Goal: Answer question/provide support

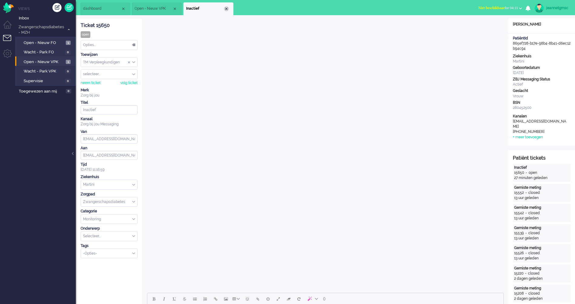
click at [227, 10] on div "Close tab" at bounding box center [226, 8] width 5 height 5
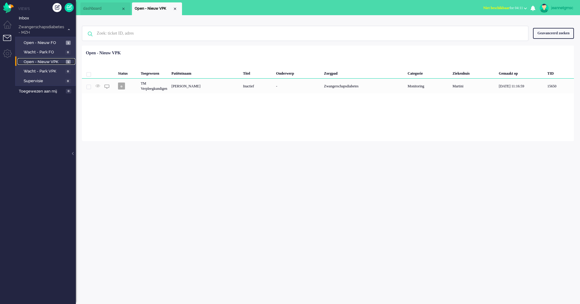
click at [38, 61] on span "Open - Nieuw VPK" at bounding box center [44, 62] width 41 height 6
click at [50, 40] on span "Open - Nieuw FO" at bounding box center [44, 43] width 41 height 6
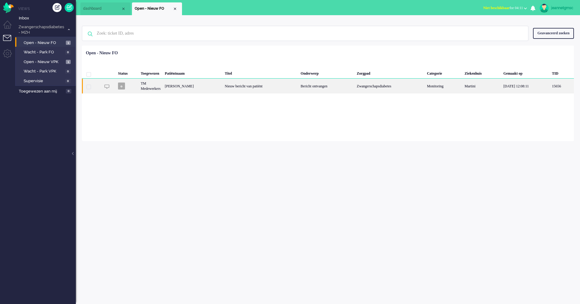
click at [191, 87] on div "[PERSON_NAME]" at bounding box center [193, 86] width 60 height 15
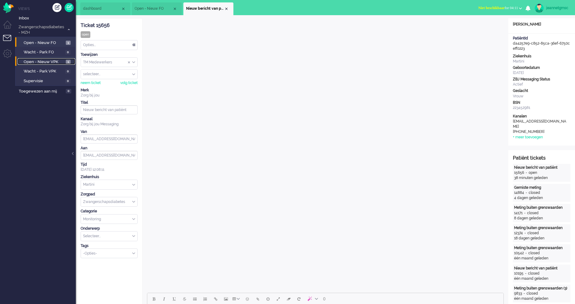
click at [60, 60] on span "Open - Nieuw VPK" at bounding box center [44, 62] width 41 height 6
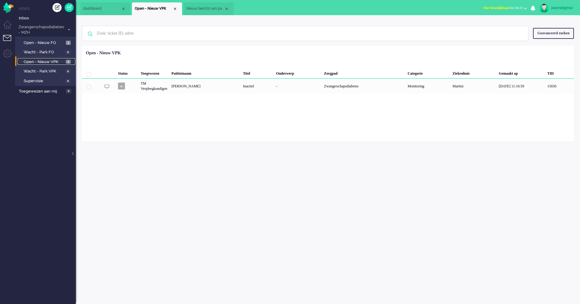
click at [228, 8] on div "Close tab" at bounding box center [226, 8] width 5 height 5
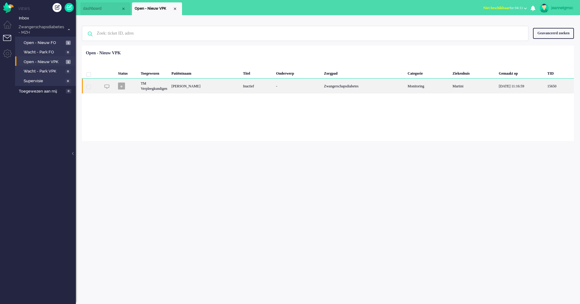
click at [198, 87] on div "[PERSON_NAME]" at bounding box center [205, 86] width 72 height 15
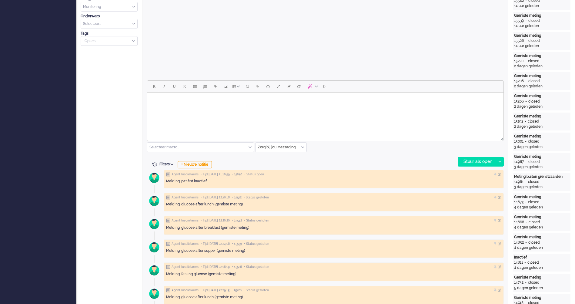
scroll to position [182, 0]
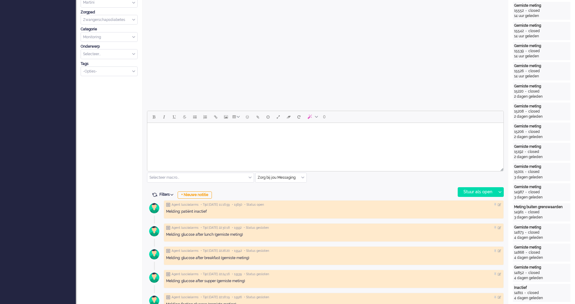
click at [280, 138] on html at bounding box center [325, 130] width 356 height 15
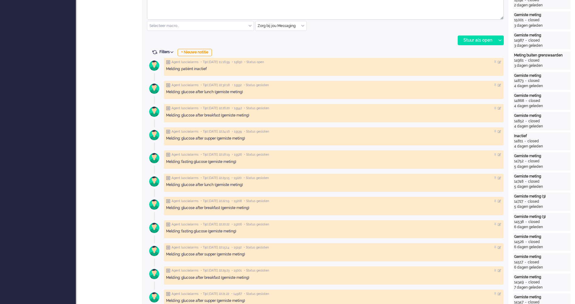
scroll to position [243, 0]
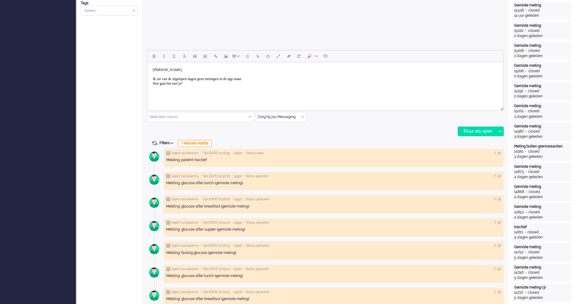
click at [224, 90] on html "[PERSON_NAME], Ik zie van de afgelopen dagen geen metingen in de app staan. Hoe…" at bounding box center [325, 76] width 356 height 29
click at [229, 81] on body "[PERSON_NAME], Ik zie van de afgelopen dagen geen metingen in de app staan. Hoe…" at bounding box center [325, 77] width 351 height 24
click at [229, 81] on body "[PERSON_NAME], Ik zie van de afgelopen dagen geen metingen in de app staan. Hoe…" at bounding box center [325, 93] width 351 height 56
click at [248, 98] on body "[PERSON_NAME], Ik zie van de afgelopen dagen geen metingen in de app staan. Hoe…" at bounding box center [325, 93] width 351 height 56
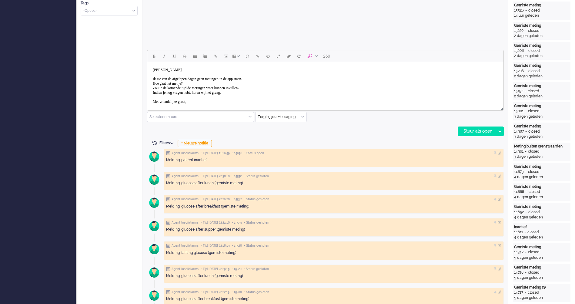
scroll to position [18, 0]
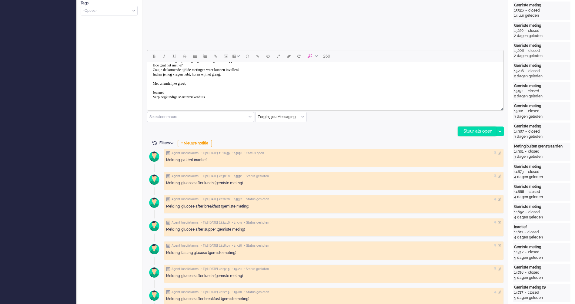
click at [462, 133] on div "Stuur als open" at bounding box center [477, 131] width 38 height 9
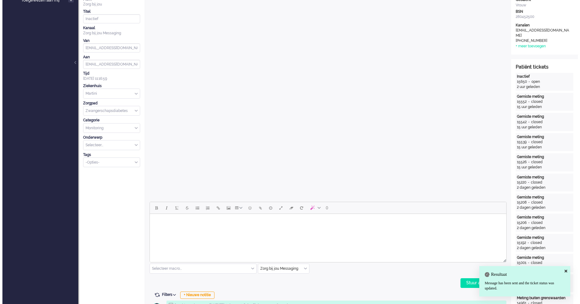
scroll to position [0, 0]
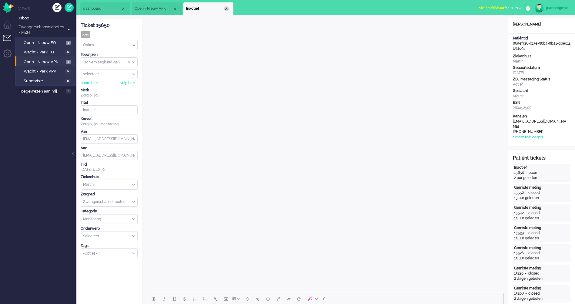
click at [227, 10] on div "Close tab" at bounding box center [226, 8] width 5 height 5
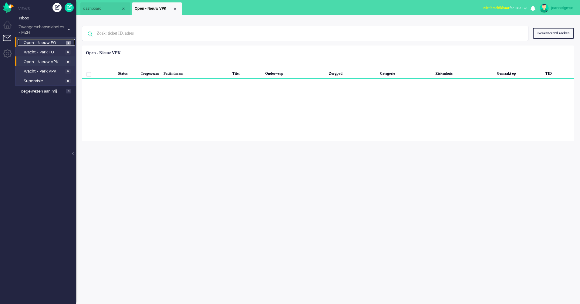
click at [65, 42] on link "Open - Nieuw FO 1" at bounding box center [47, 42] width 58 height 7
